Goal: Transaction & Acquisition: Subscribe to service/newsletter

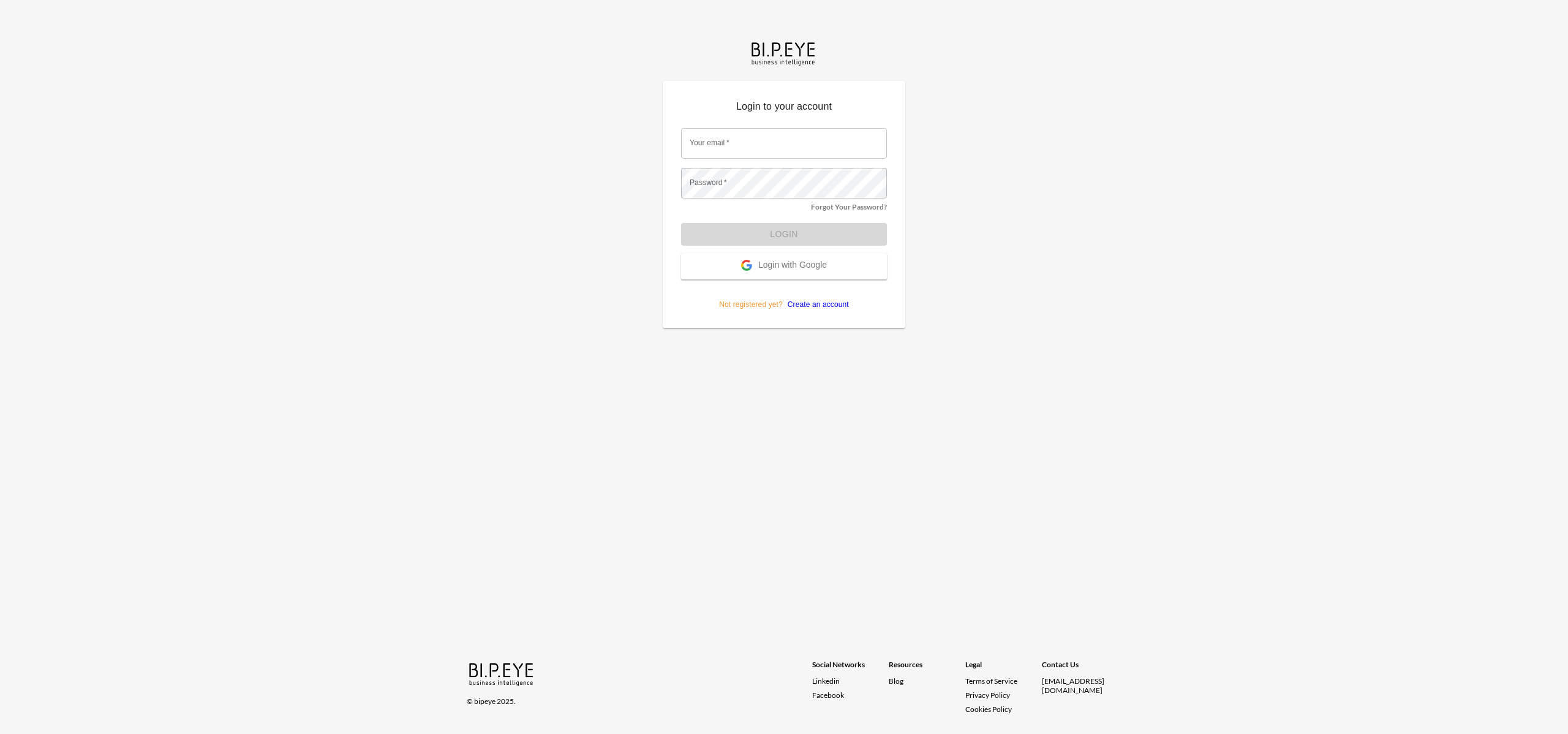
click at [792, 155] on input "Your email   *" at bounding box center [784, 143] width 206 height 31
click at [0, 733] on com-1password-button at bounding box center [0, 734] width 0 height 0
click at [910, 194] on main "Login to your account Your email   * Your email   * Password   * Password   * F…" at bounding box center [784, 183] width 272 height 365
click at [836, 298] on p "Not registered yet? Create an account" at bounding box center [784, 294] width 206 height 31
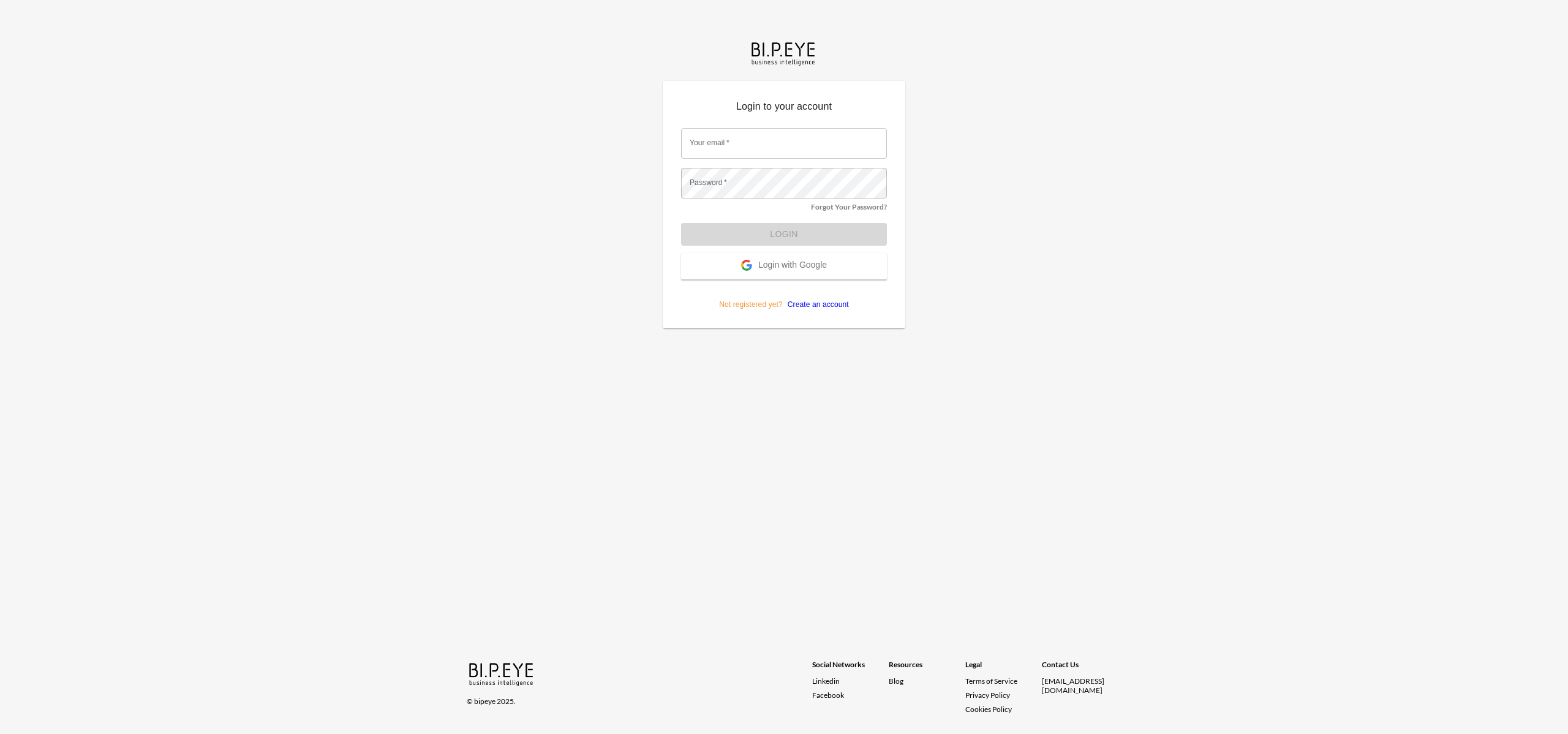
click at [835, 302] on link "Create an account" at bounding box center [816, 305] width 66 height 9
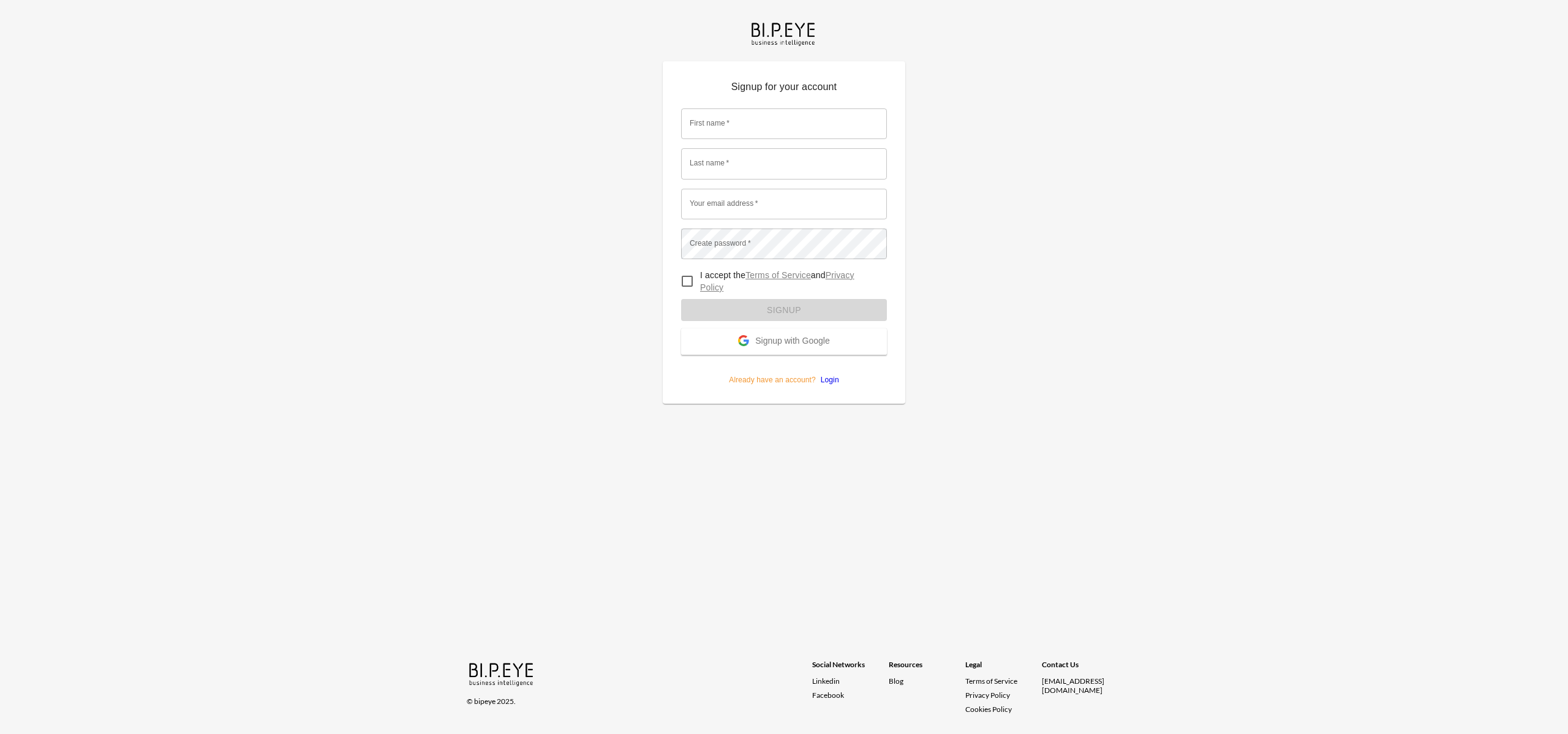
click at [722, 120] on input "First name   *" at bounding box center [784, 123] width 206 height 31
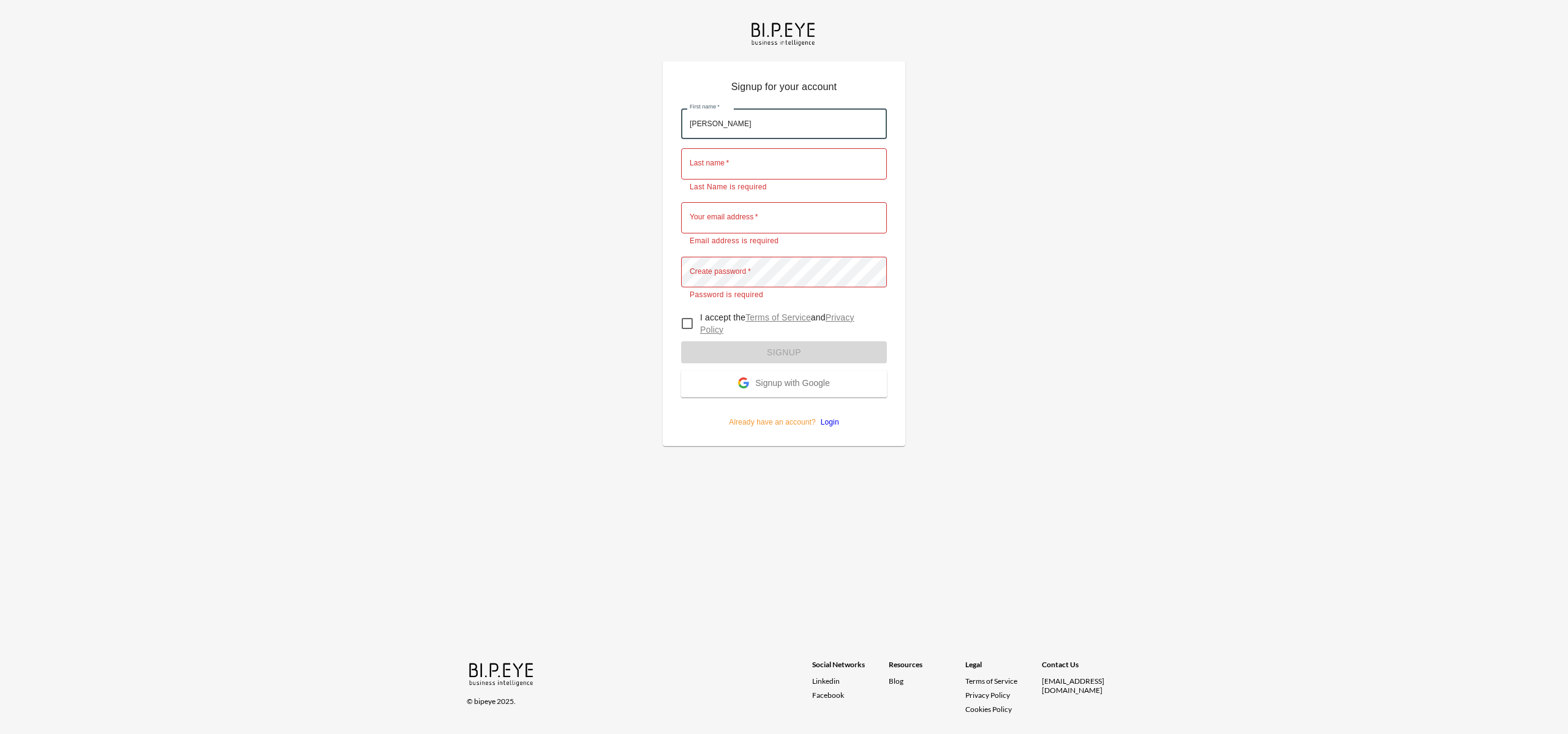
type input "Andrew"
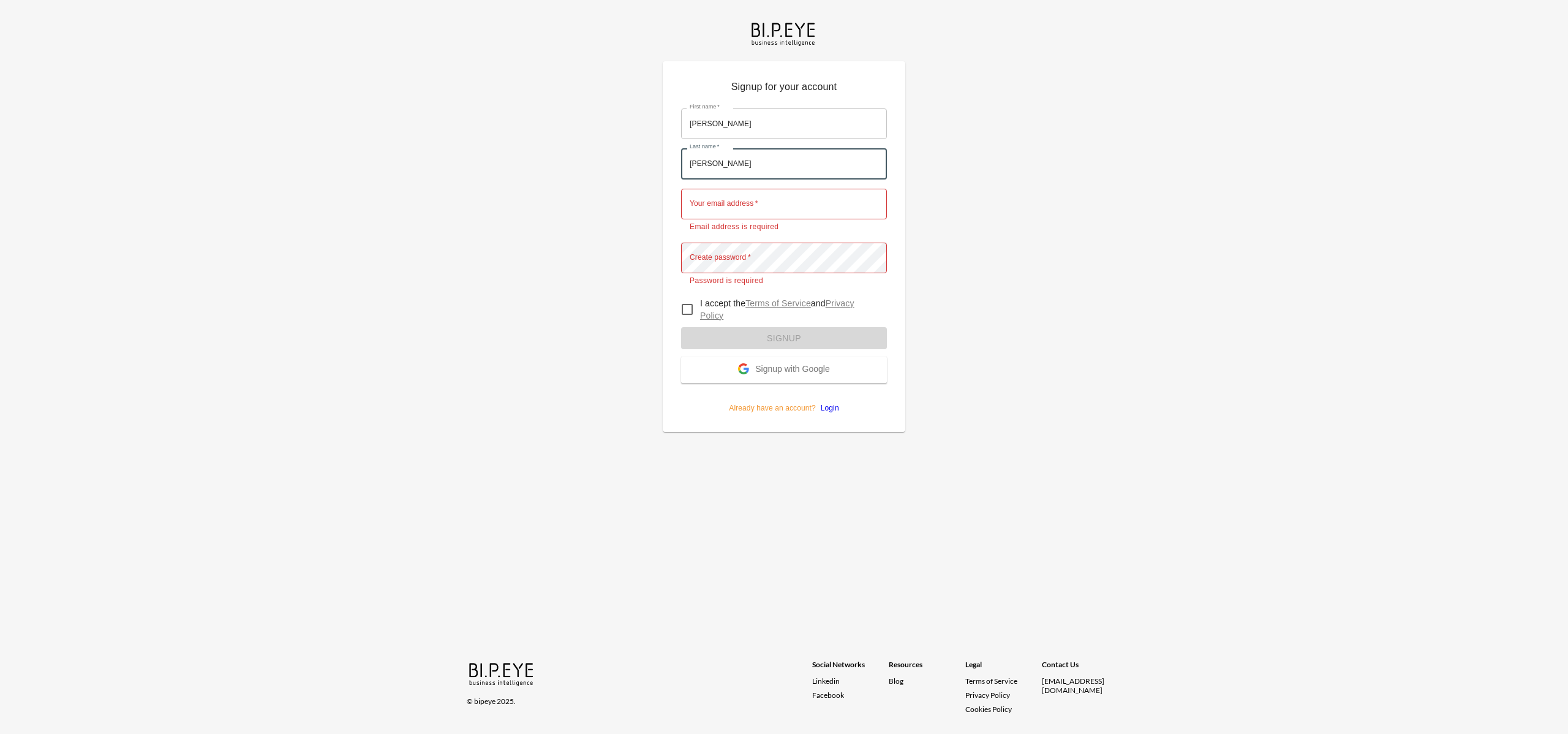
type input "[PERSON_NAME]"
type input "andrew@swap-commerce.com"
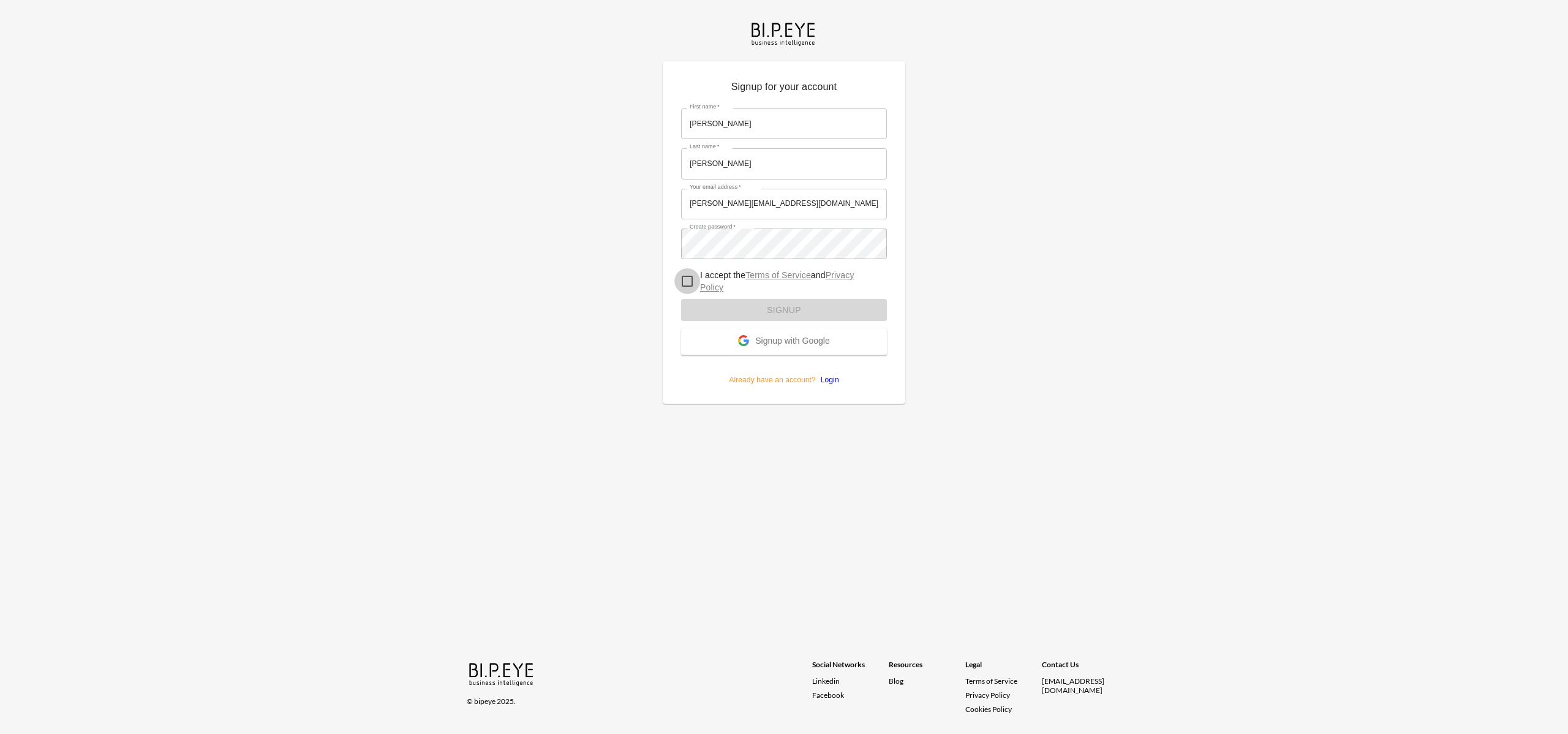
click at [681, 328] on button "Signup with Google" at bounding box center [784, 341] width 206 height 26
click at [695, 280] on input "I accept the Terms of Service and Privacy Policy" at bounding box center [687, 280] width 26 height 26
checkbox input "true"
click at [727, 311] on button "Signup" at bounding box center [784, 310] width 206 height 23
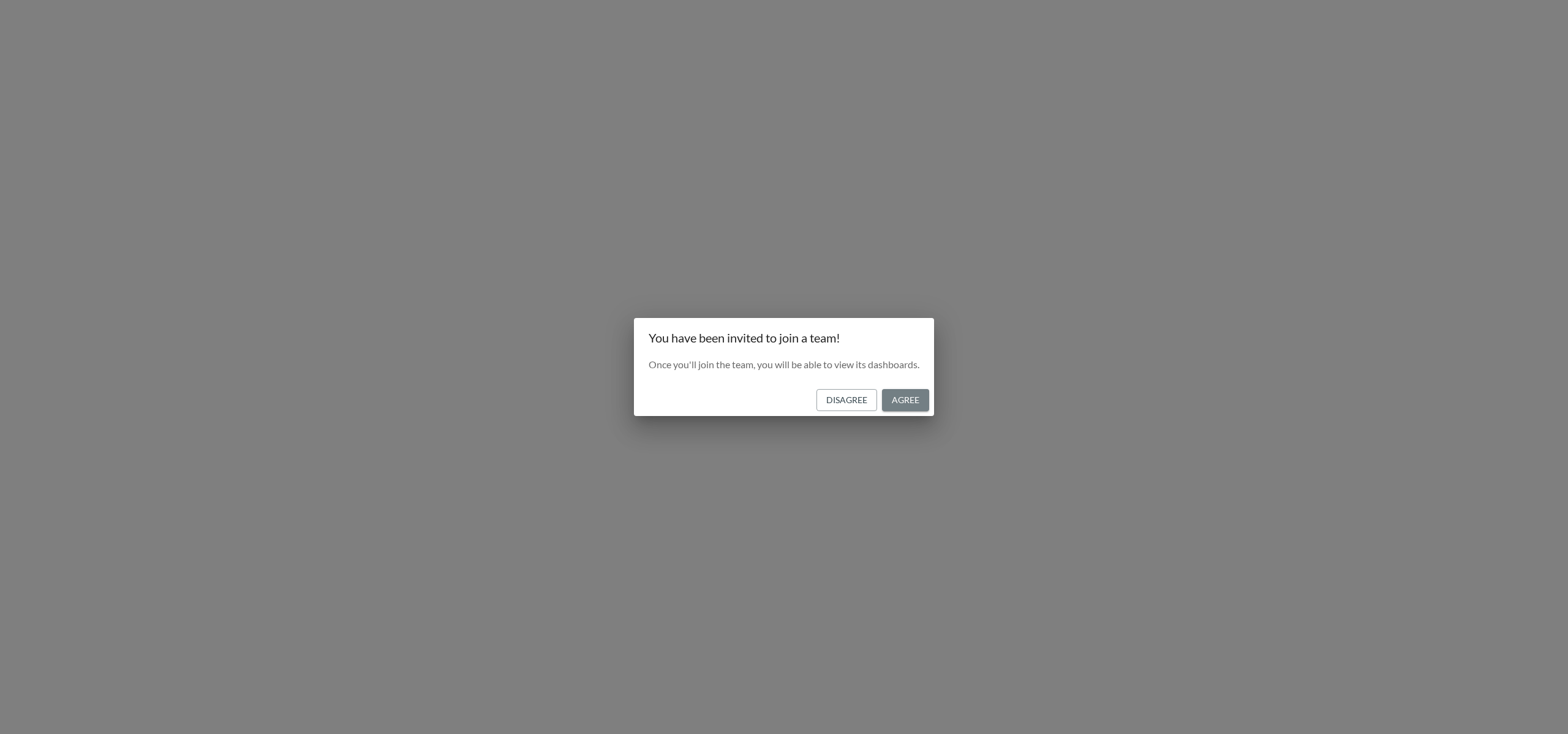
click at [909, 400] on button "Agree" at bounding box center [905, 400] width 47 height 23
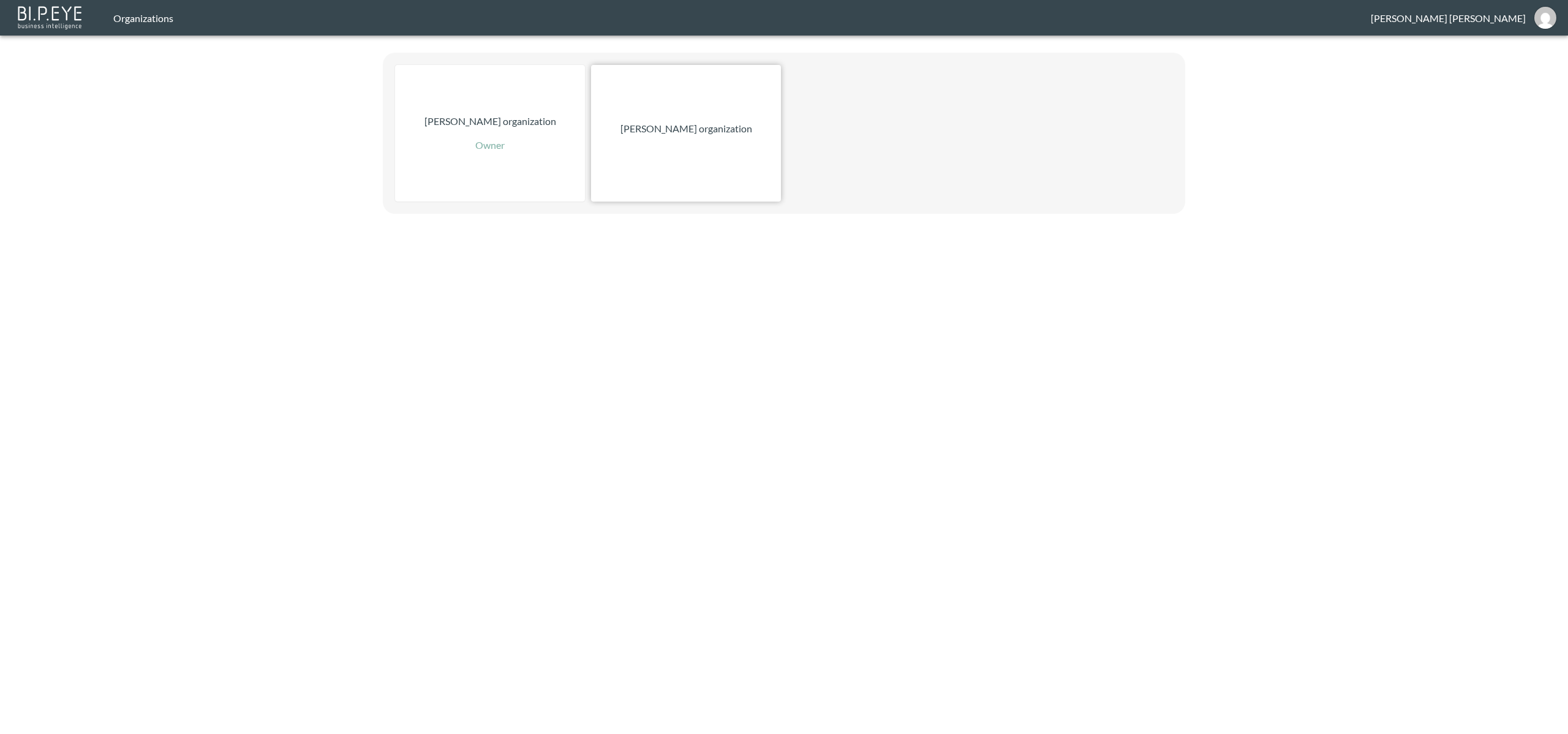
click at [673, 126] on p "Zach Bailet organization" at bounding box center [686, 129] width 131 height 15
